Goal: Book appointment/travel/reservation

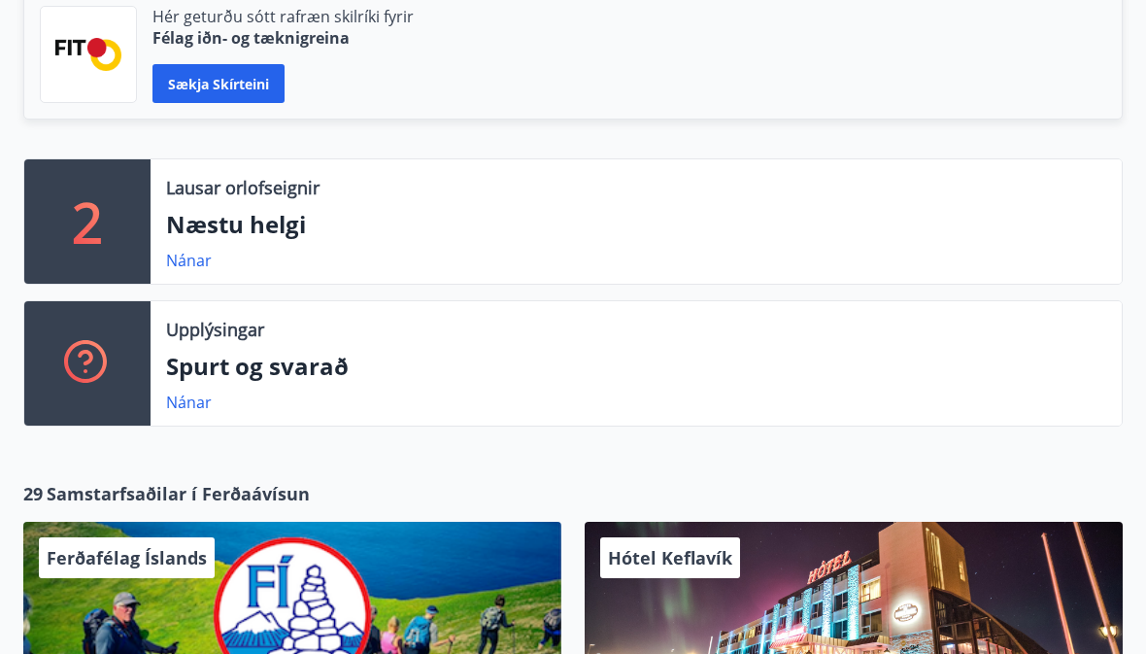
scroll to position [534, 0]
click at [188, 268] on link "Nánar" at bounding box center [189, 260] width 46 height 21
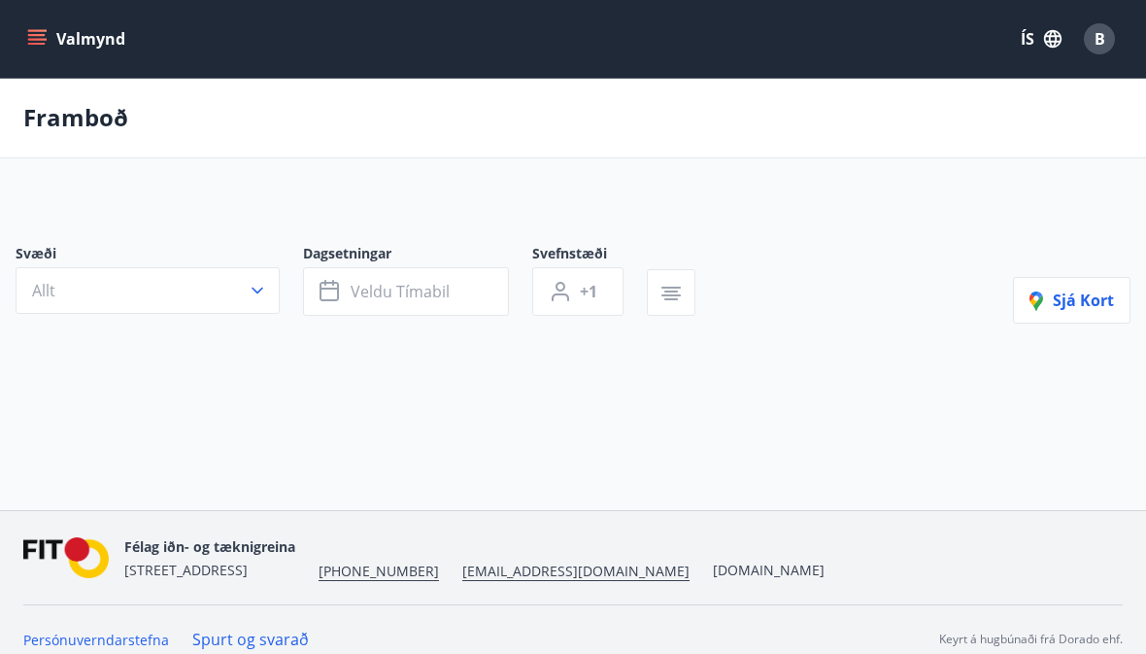
type input "*"
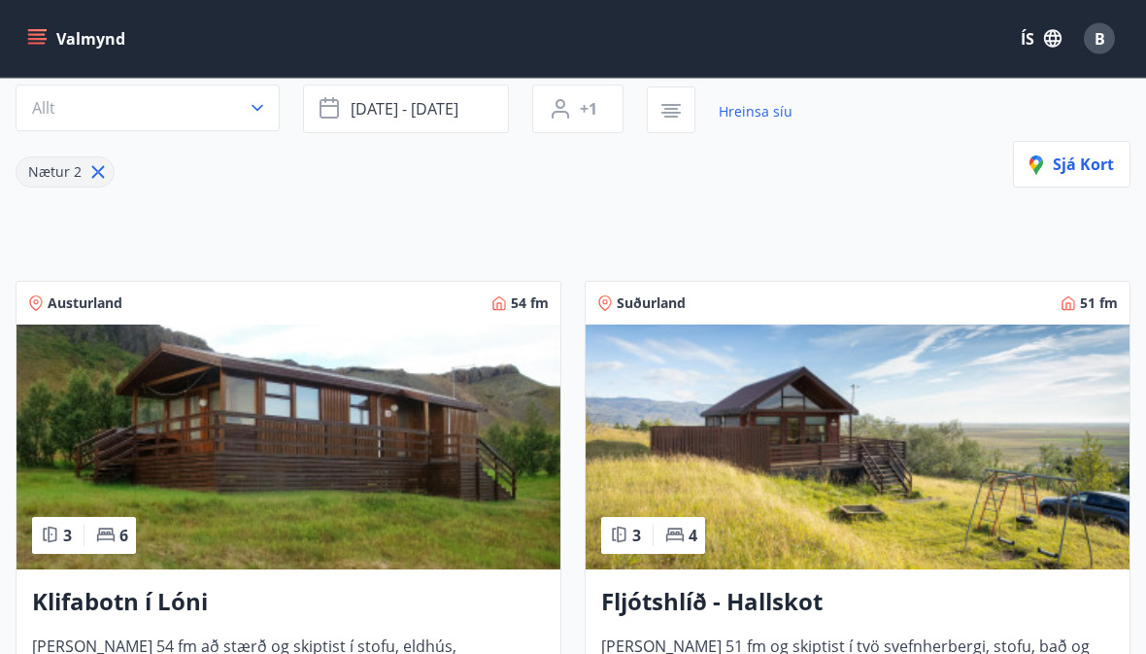
scroll to position [196, 0]
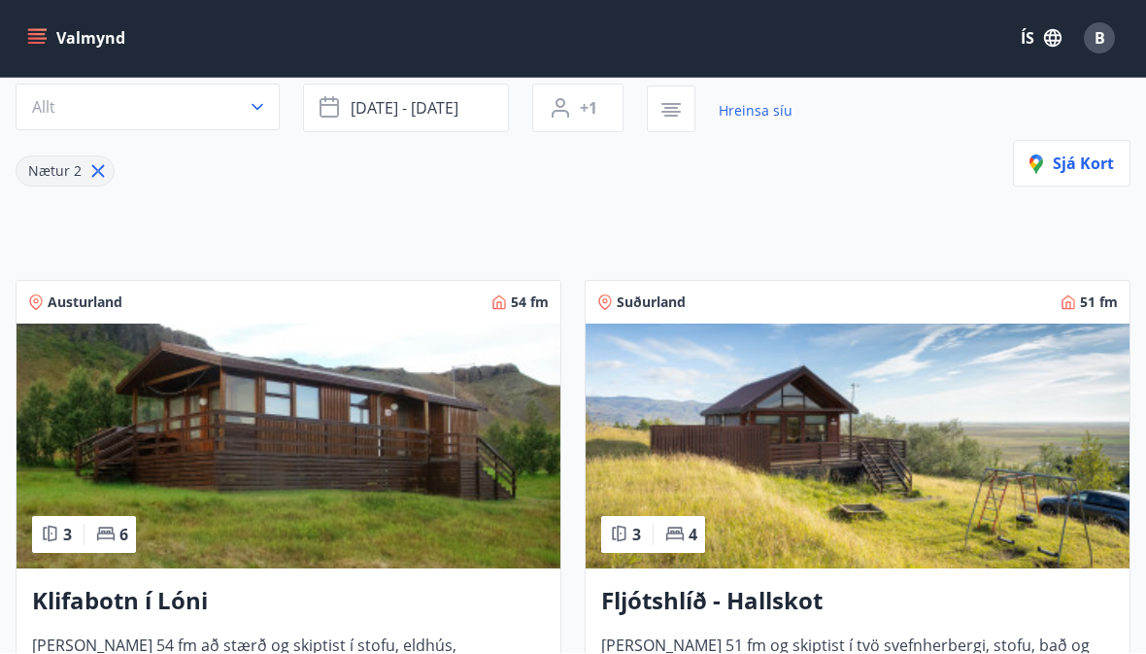
click at [820, 453] on img at bounding box center [858, 446] width 544 height 245
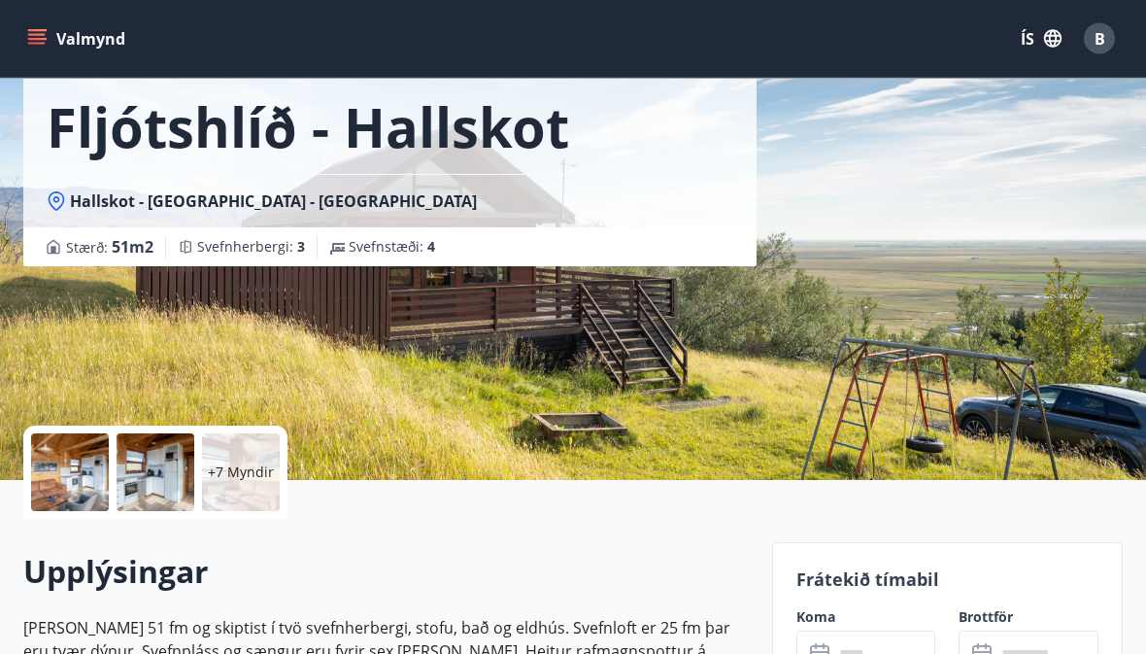
scroll to position [127, 0]
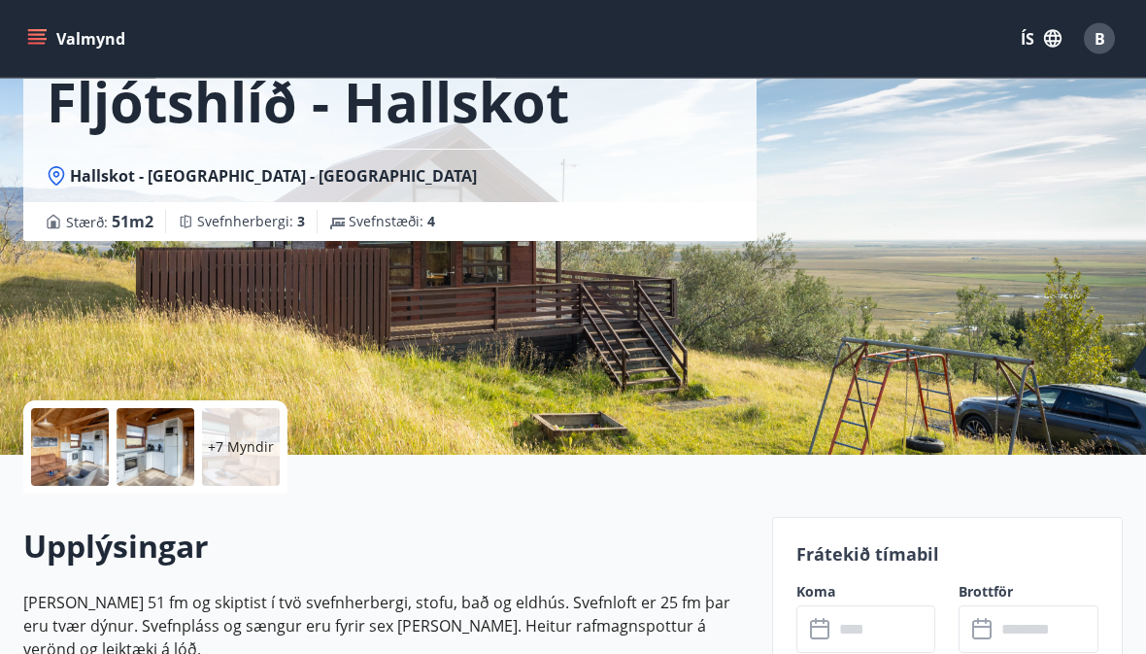
click at [75, 450] on div at bounding box center [70, 448] width 78 height 78
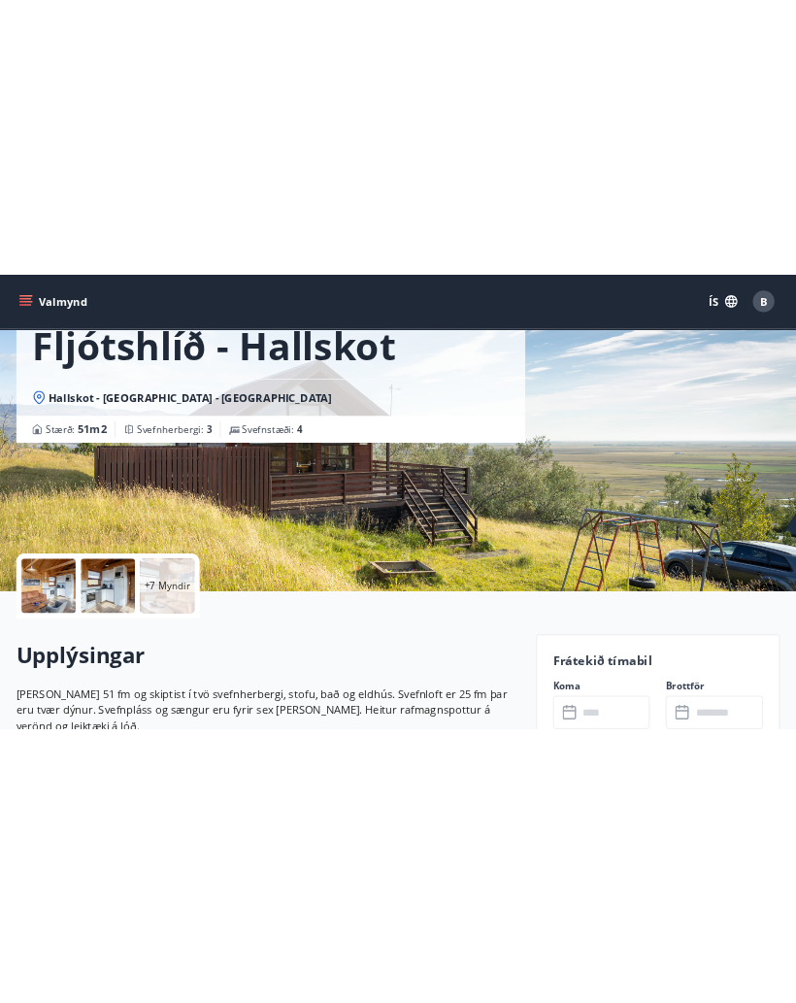
scroll to position [128, 0]
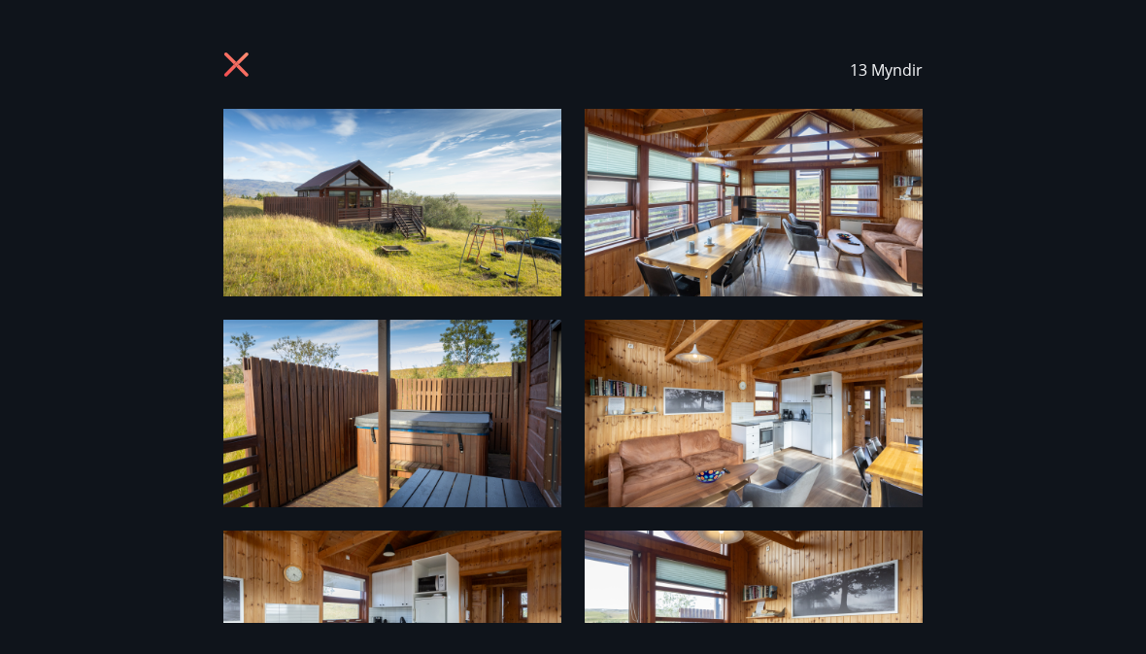
click at [437, 221] on img at bounding box center [392, 202] width 338 height 187
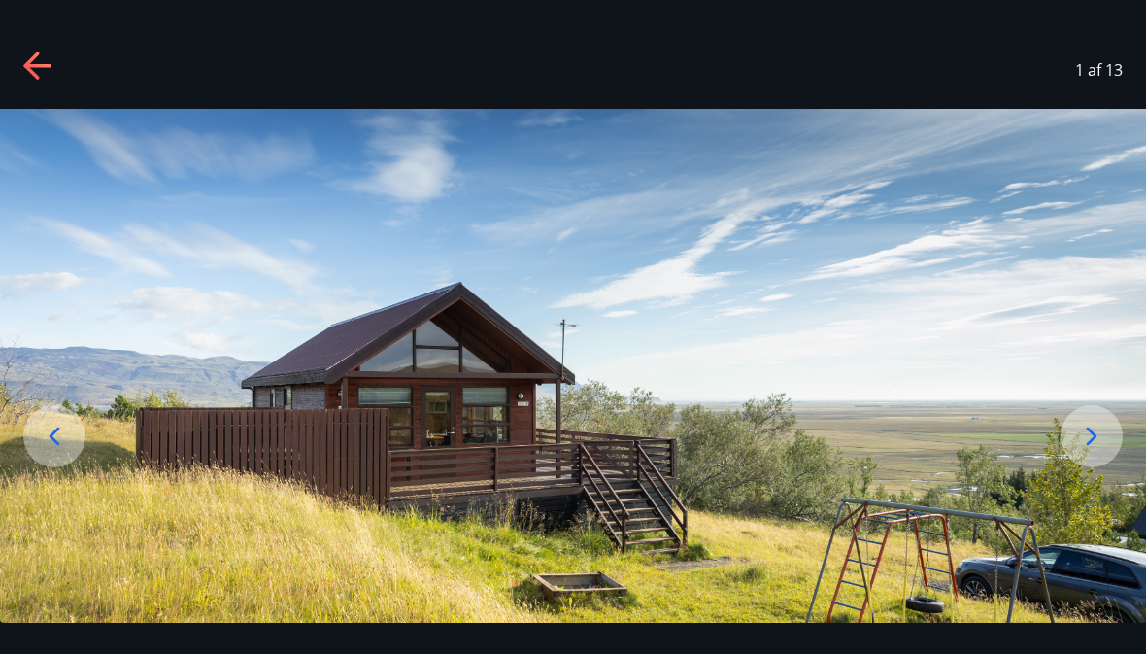
click at [1085, 452] on icon at bounding box center [1091, 435] width 31 height 31
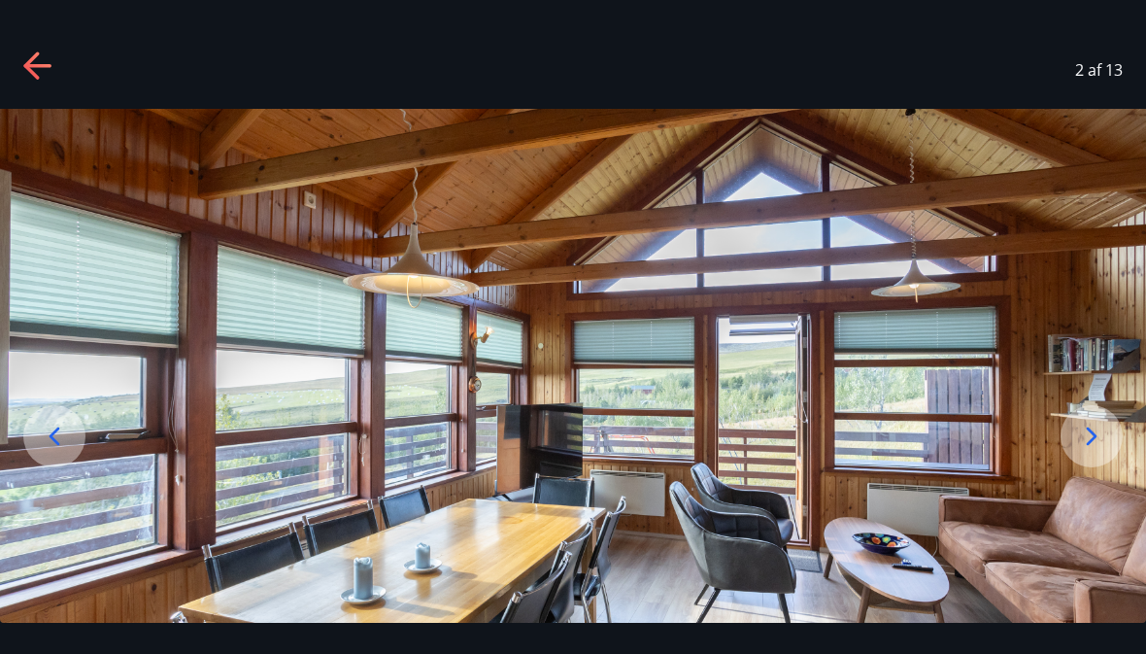
click at [1082, 452] on icon at bounding box center [1091, 435] width 31 height 31
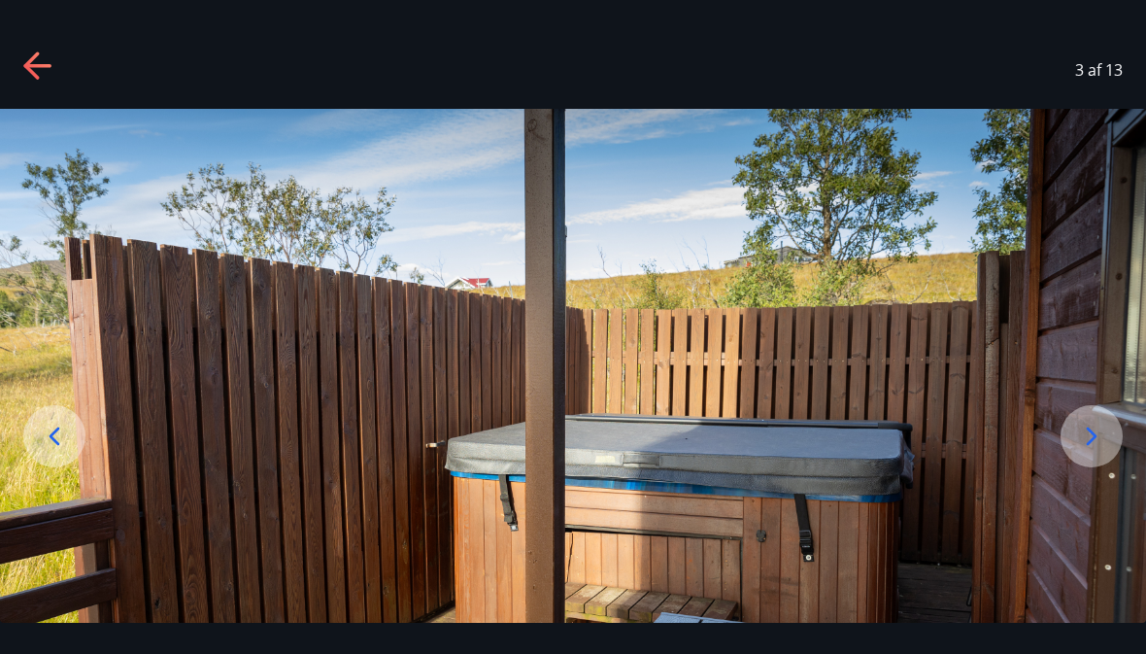
click at [1083, 452] on icon at bounding box center [1091, 435] width 31 height 31
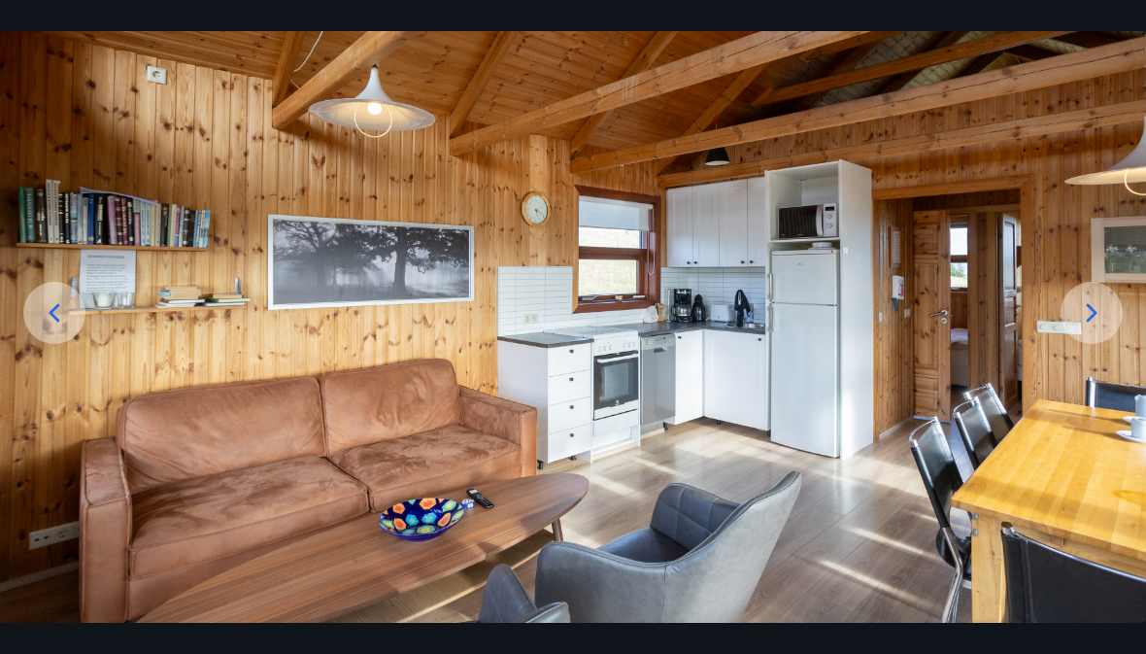
scroll to position [123, 0]
click at [1089, 328] on icon at bounding box center [1091, 312] width 31 height 31
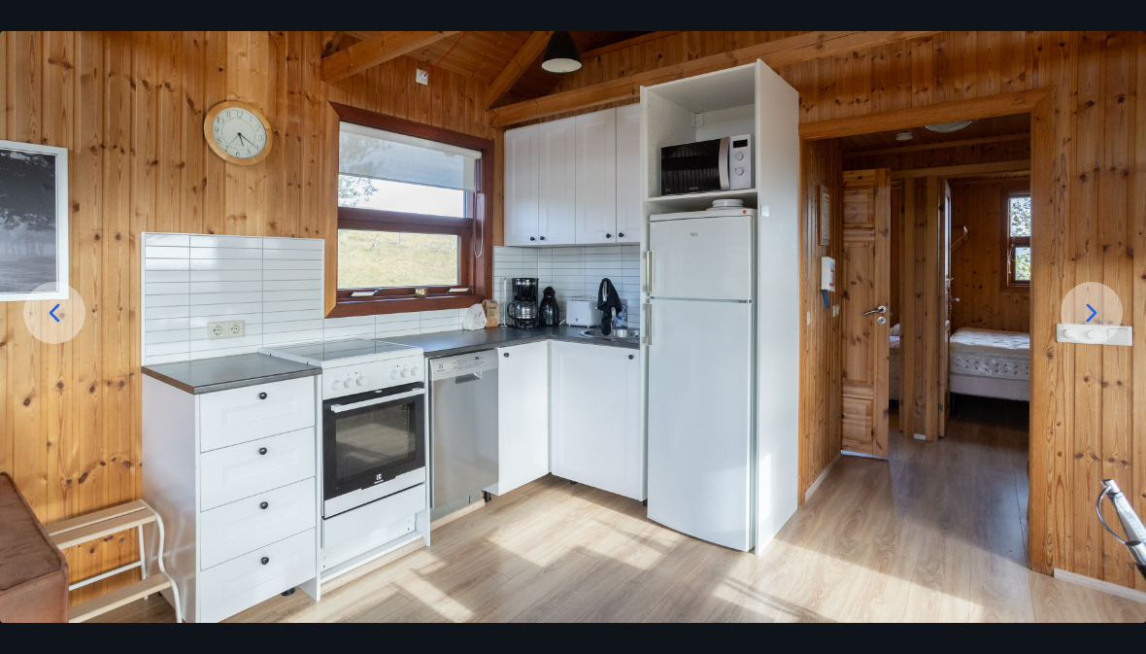
click at [1087, 328] on icon at bounding box center [1091, 312] width 31 height 31
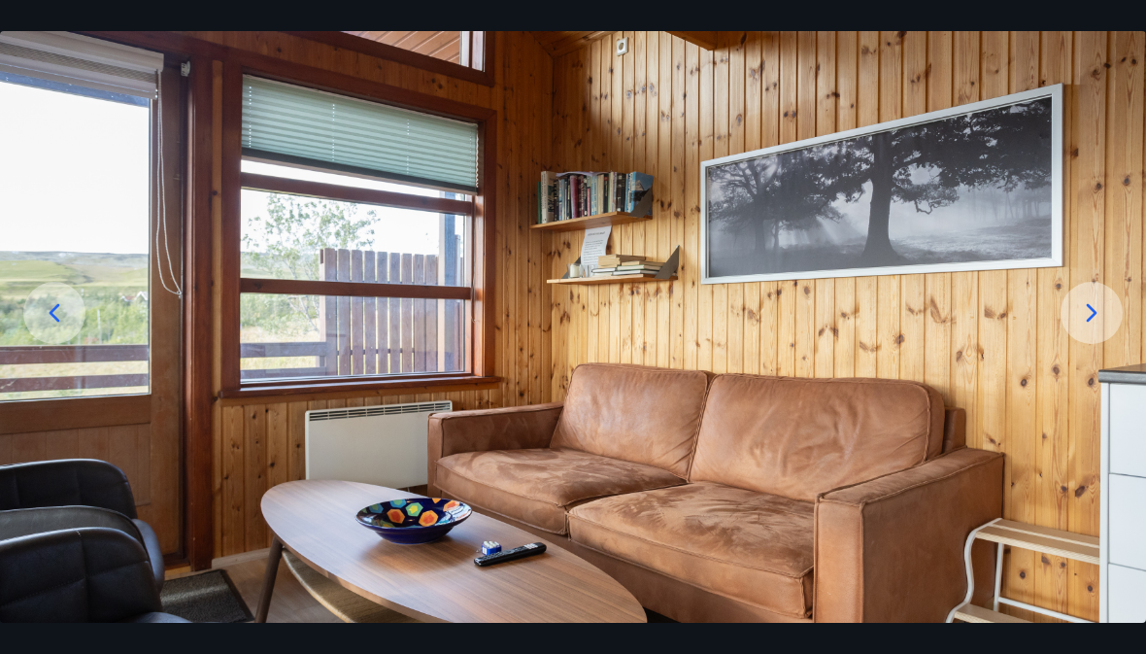
click at [1098, 344] on div at bounding box center [1091, 313] width 62 height 62
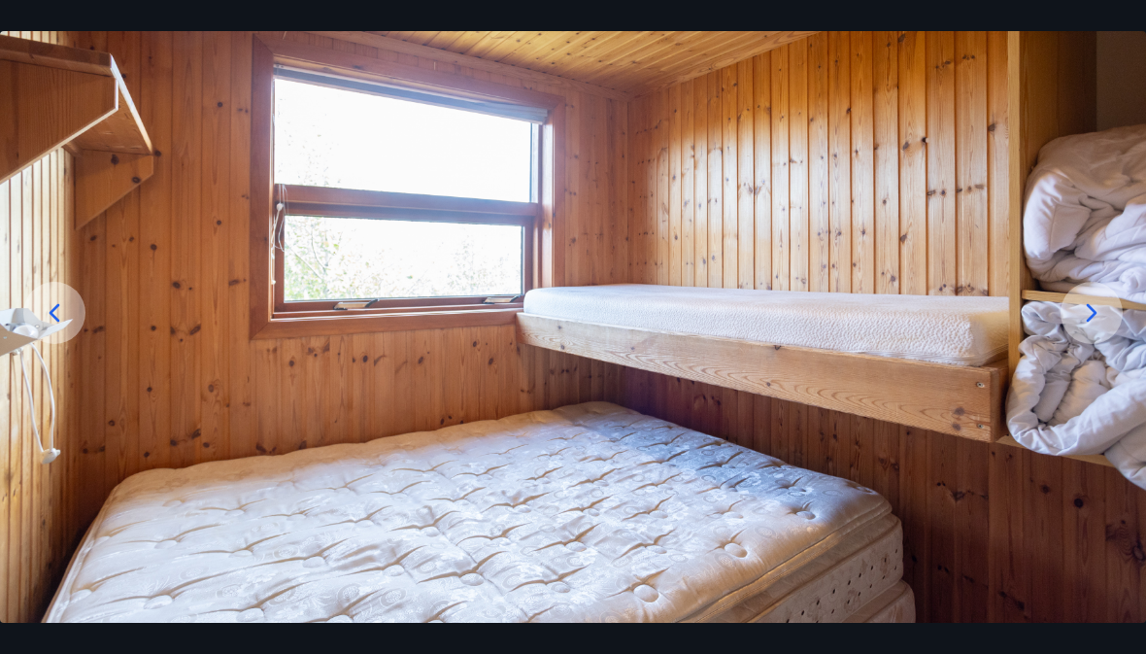
click at [1090, 321] on icon at bounding box center [1092, 312] width 11 height 18
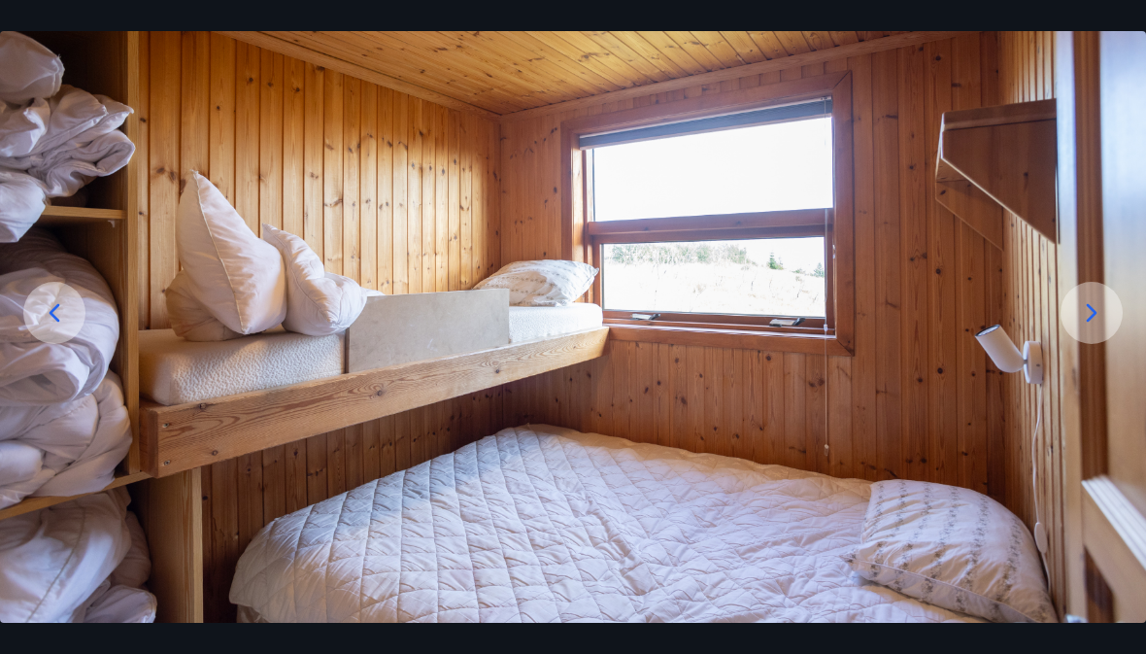
click at [73, 344] on div at bounding box center [54, 313] width 62 height 62
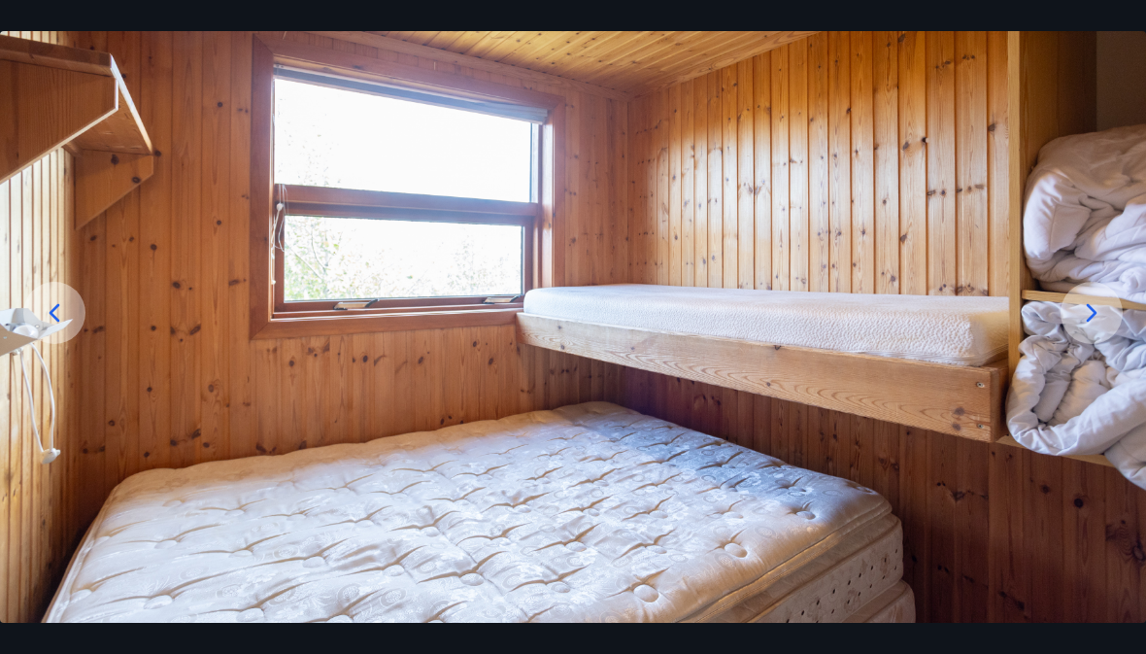
click at [1095, 328] on icon at bounding box center [1091, 312] width 31 height 31
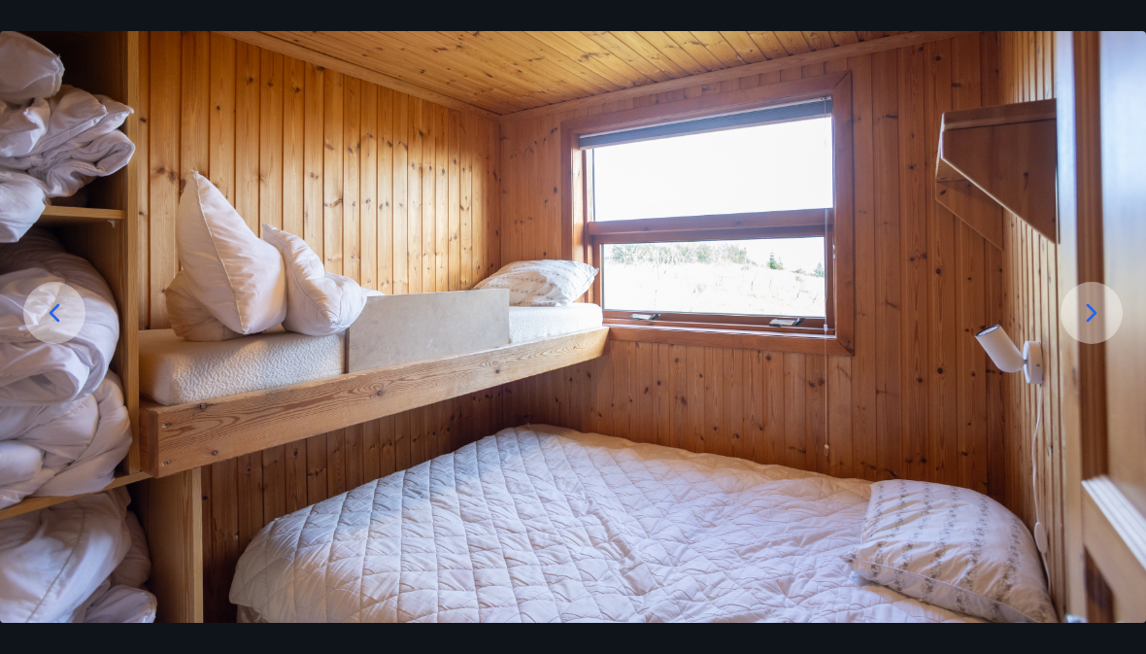
click at [1078, 344] on div at bounding box center [1091, 313] width 62 height 62
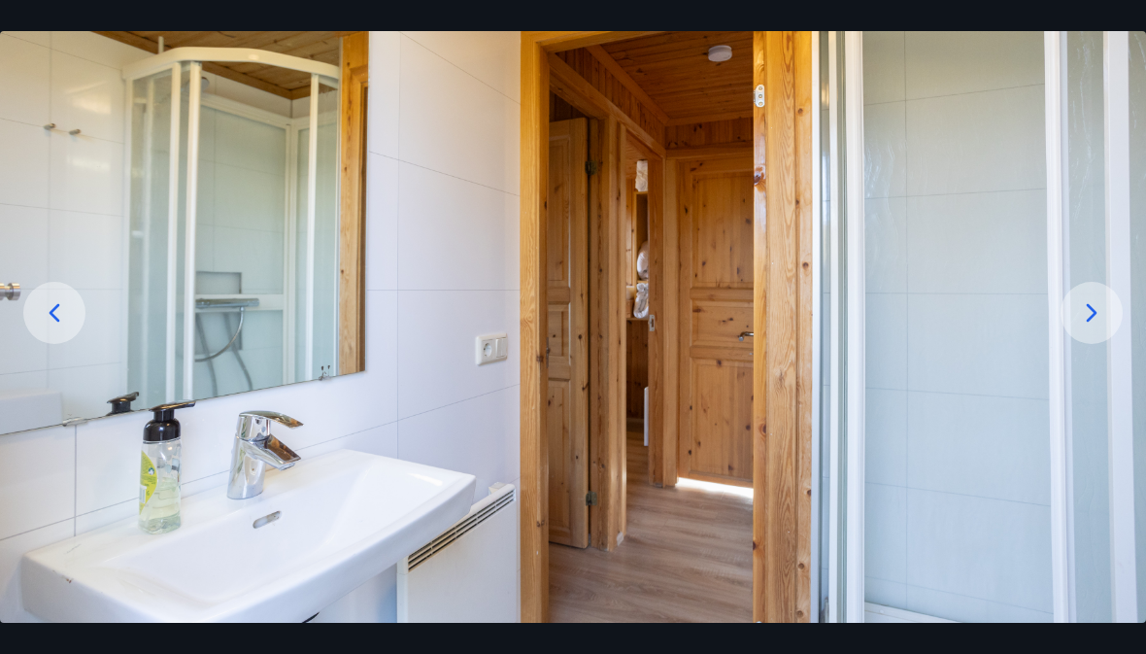
click at [1095, 328] on icon at bounding box center [1091, 312] width 31 height 31
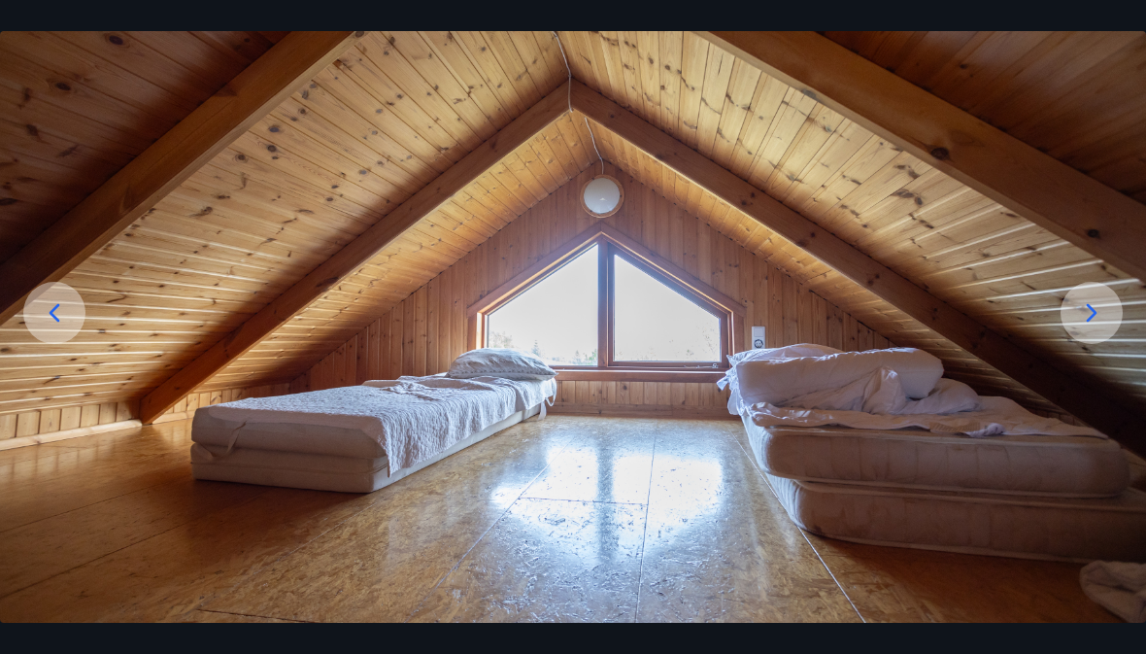
click at [1098, 328] on icon at bounding box center [1091, 312] width 31 height 31
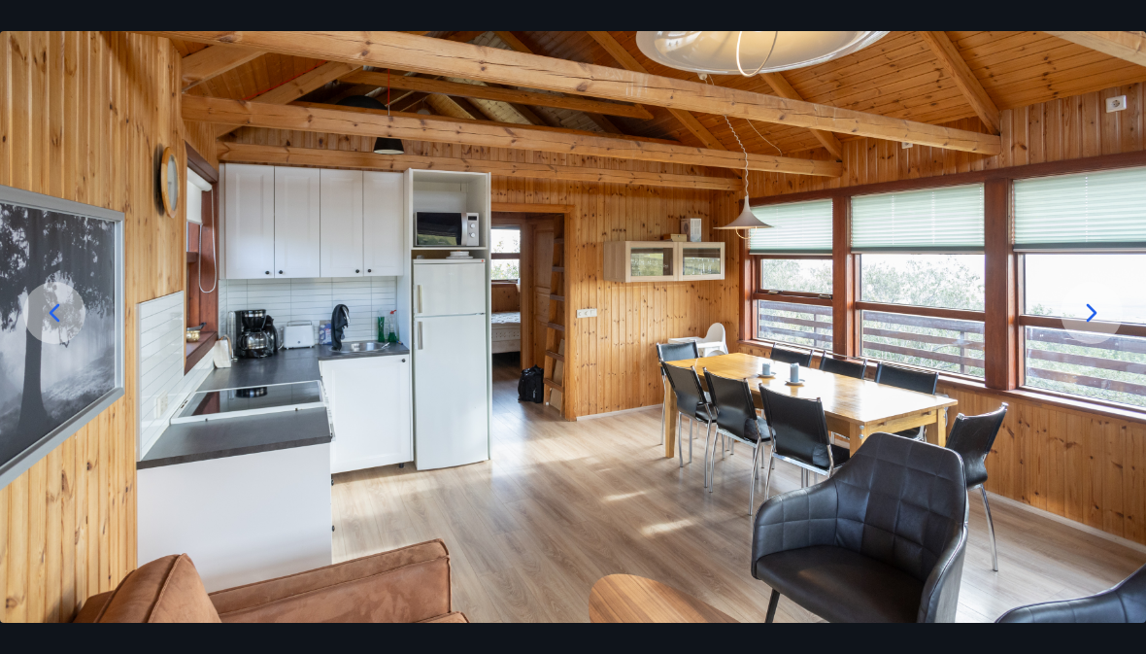
click at [1089, 328] on icon at bounding box center [1091, 312] width 31 height 31
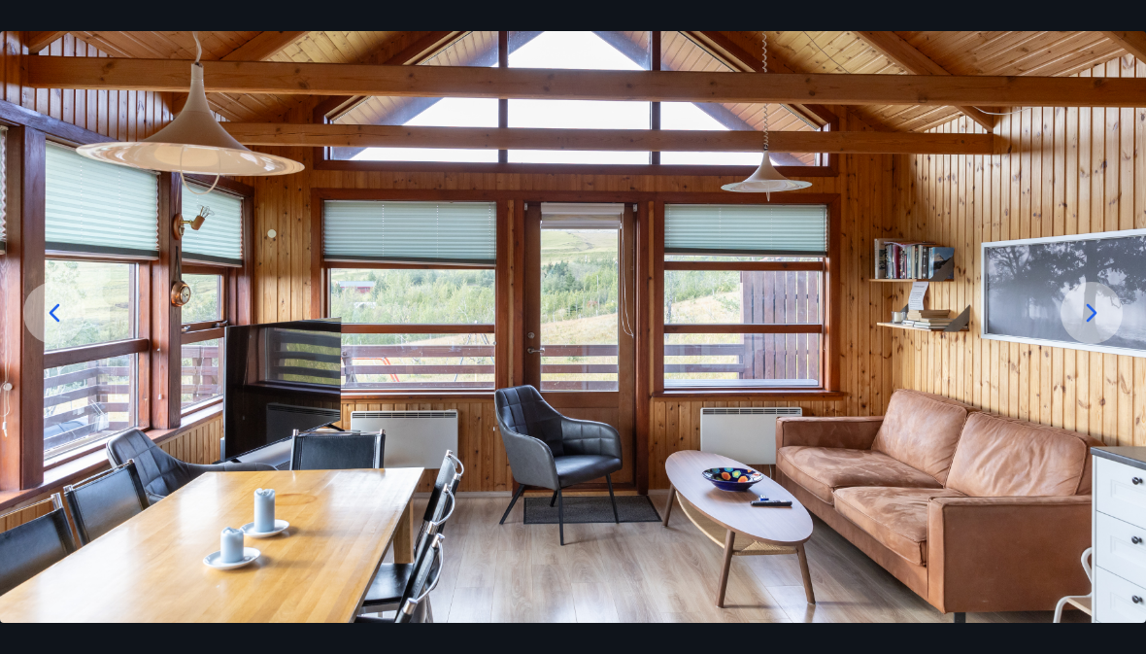
click at [1065, 344] on div at bounding box center [1091, 313] width 62 height 62
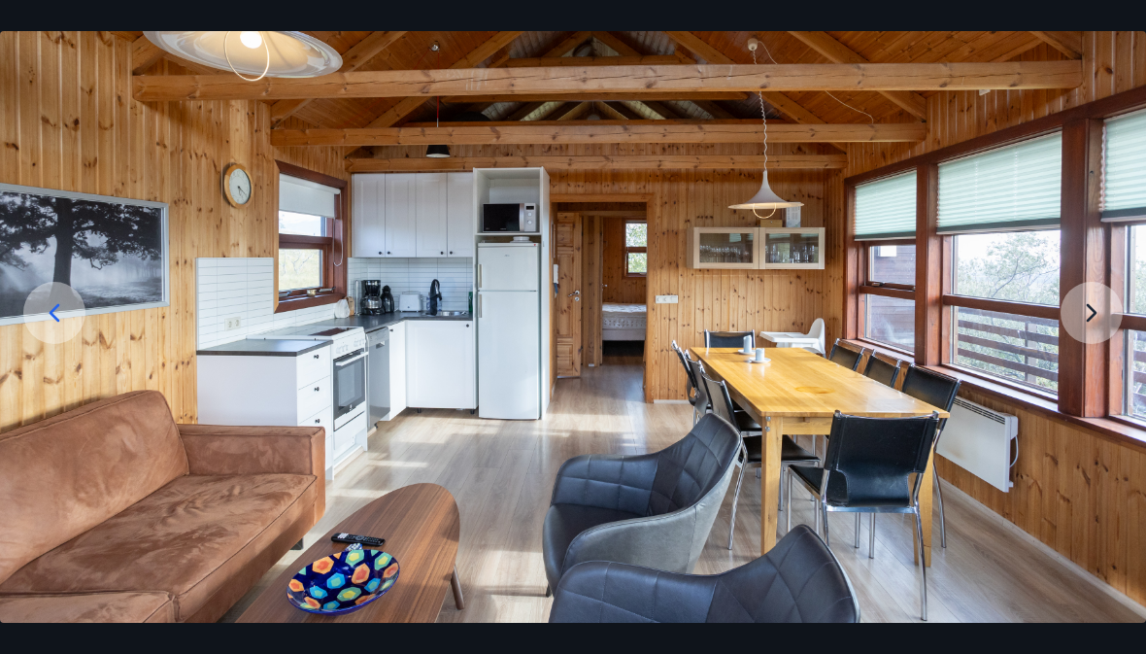
click at [1069, 359] on img at bounding box center [573, 303] width 1146 height 637
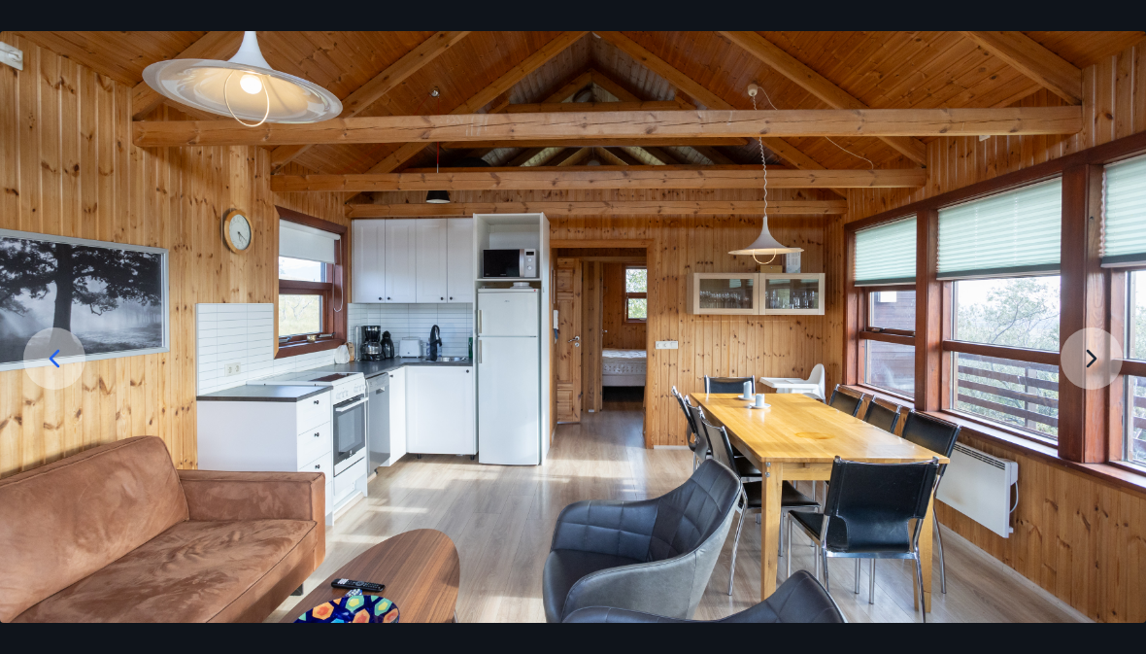
click at [1078, 408] on img at bounding box center [573, 349] width 1146 height 637
click at [1097, 402] on img at bounding box center [573, 349] width 1146 height 637
click at [1088, 412] on img at bounding box center [573, 349] width 1146 height 637
click at [1083, 409] on img at bounding box center [573, 349] width 1146 height 637
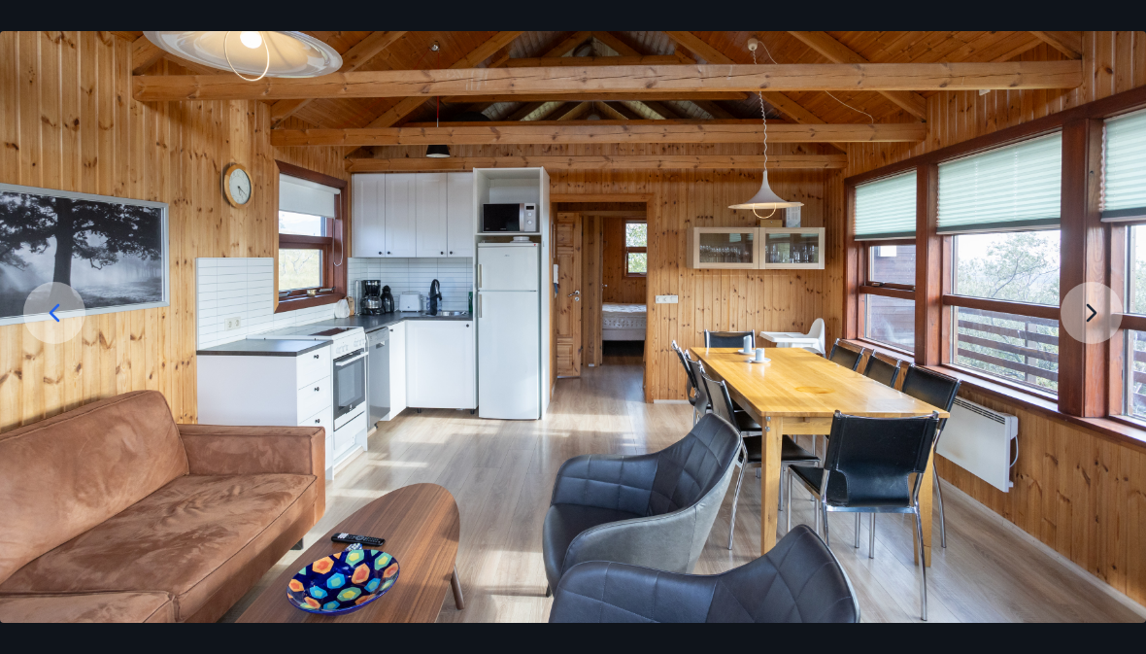
scroll to position [123, 0]
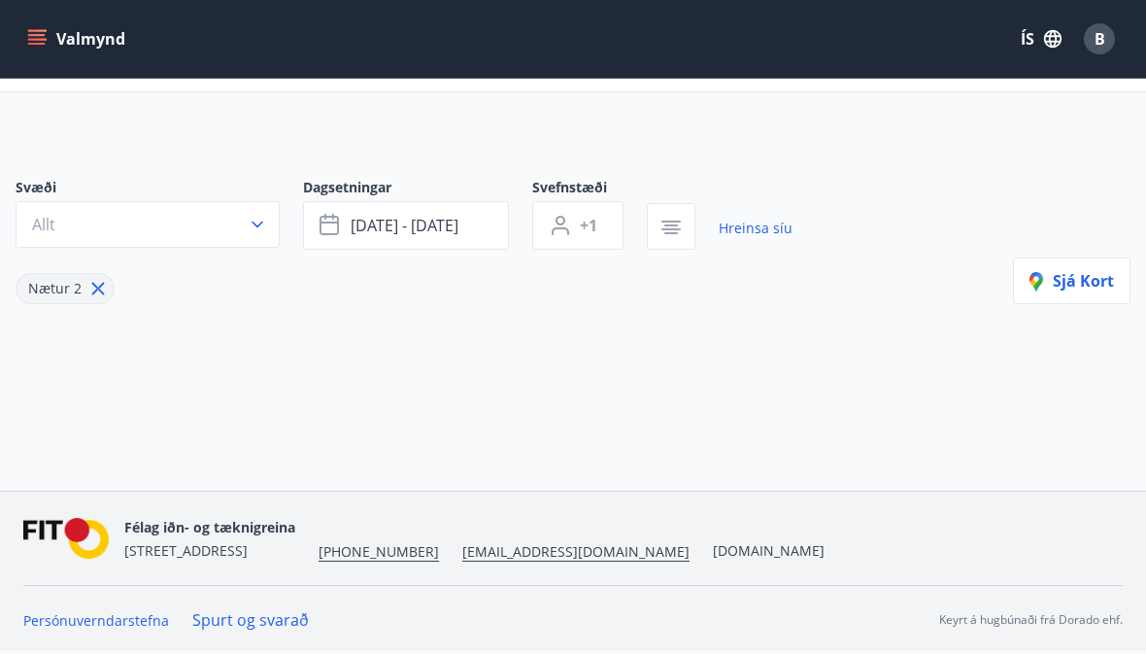
type input "*"
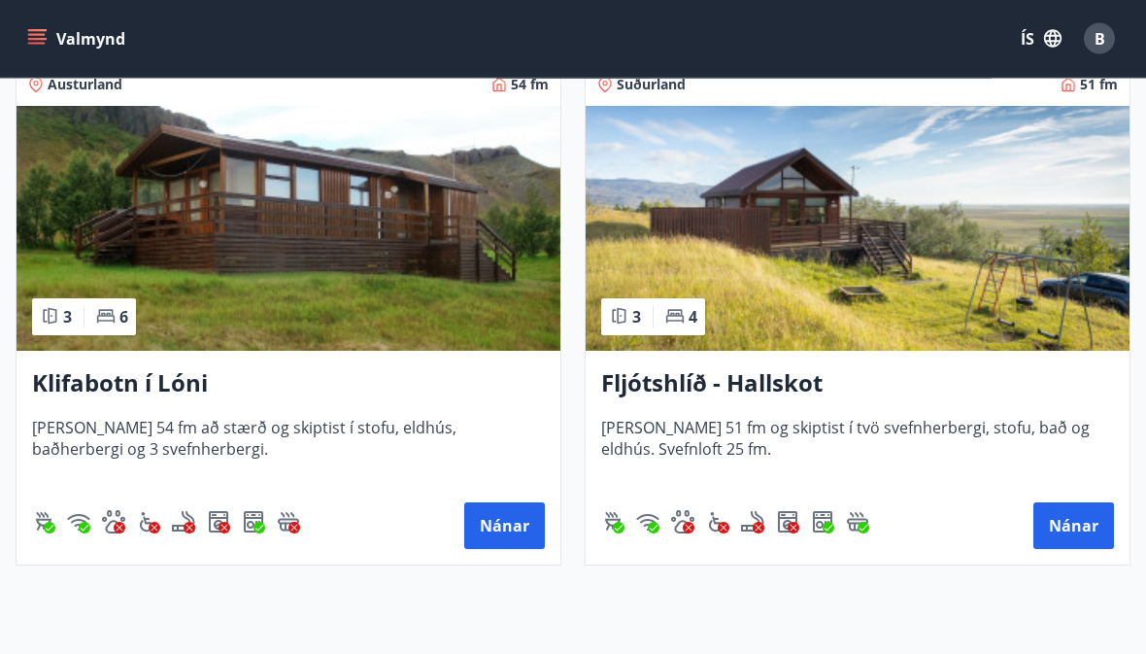
scroll to position [415, 0]
click at [1072, 529] on button "Nánar" at bounding box center [1073, 525] width 81 height 47
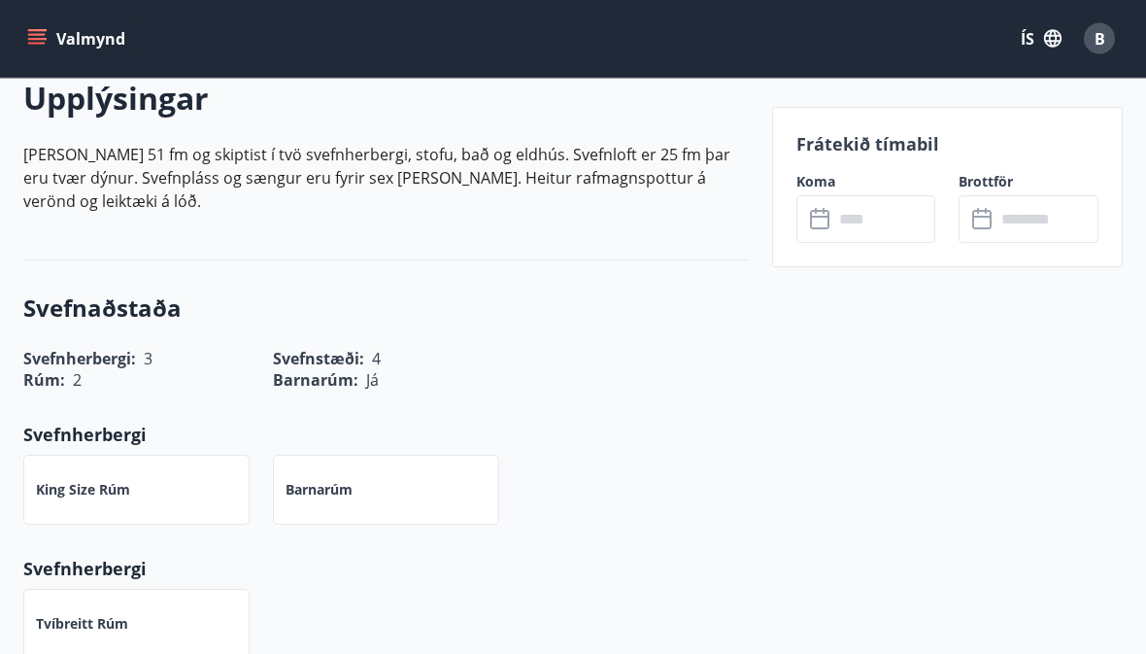
scroll to position [576, 0]
click at [61, 480] on p "King Size rúm" at bounding box center [83, 489] width 94 height 19
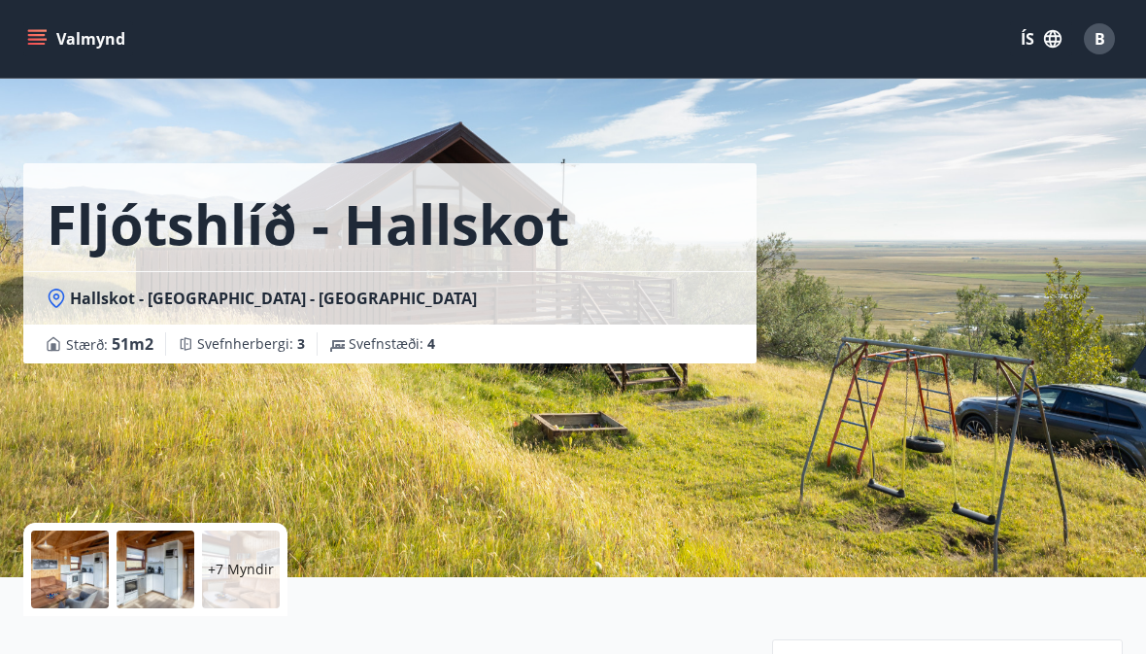
scroll to position [0, 0]
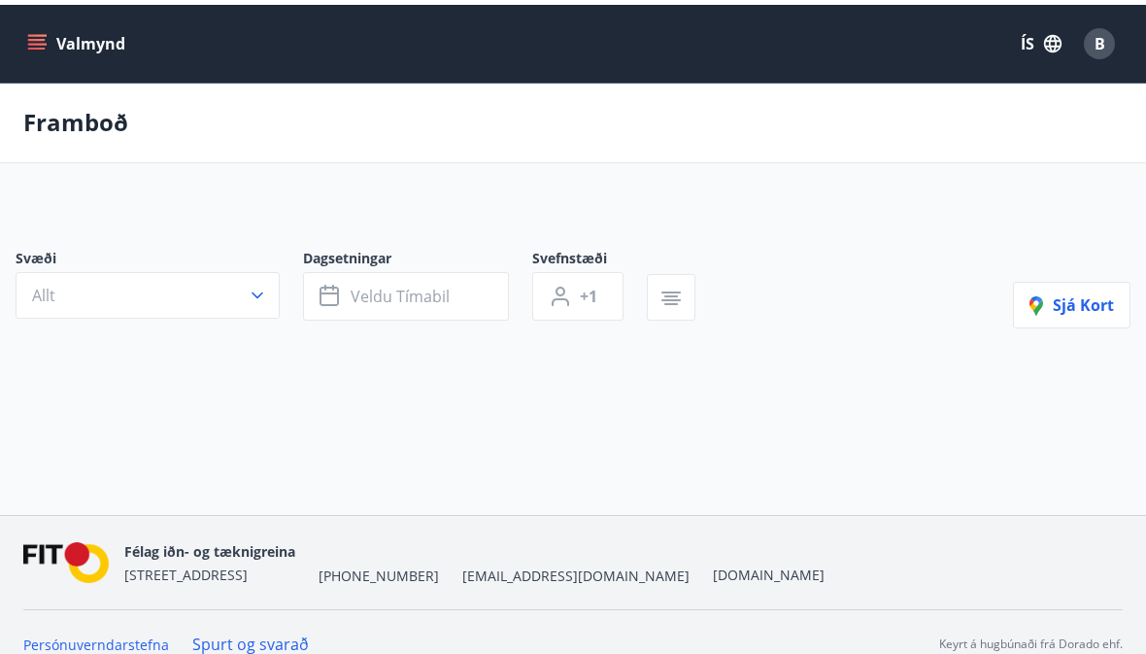
scroll to position [89, 0]
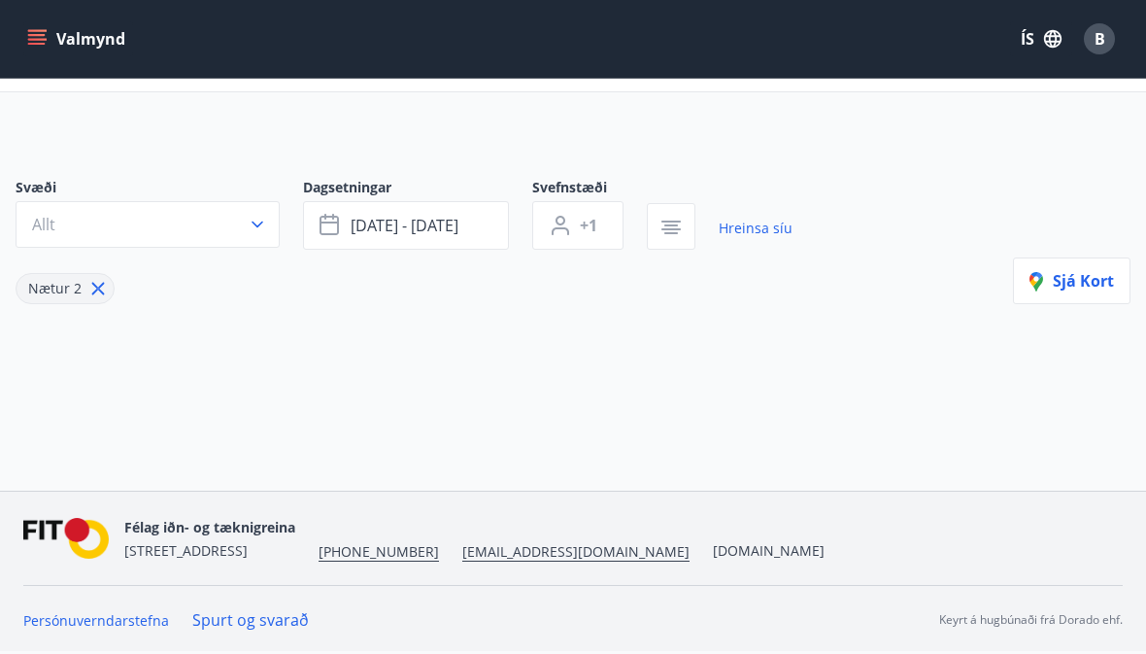
type input "*"
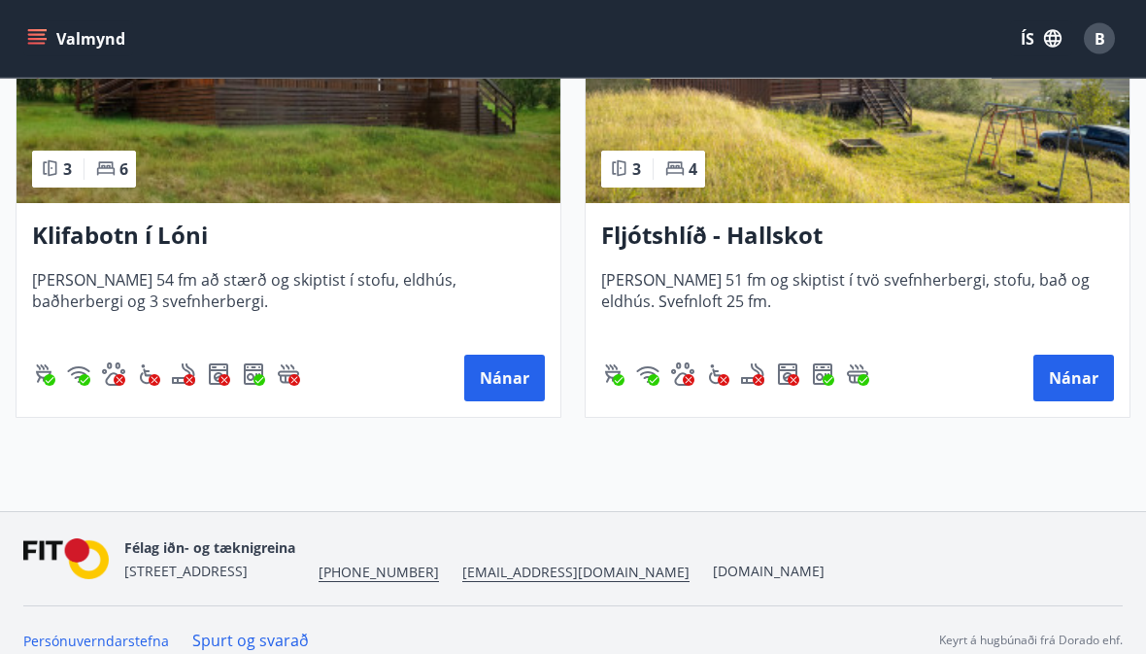
scroll to position [583, 0]
